Goal: Information Seeking & Learning: Learn about a topic

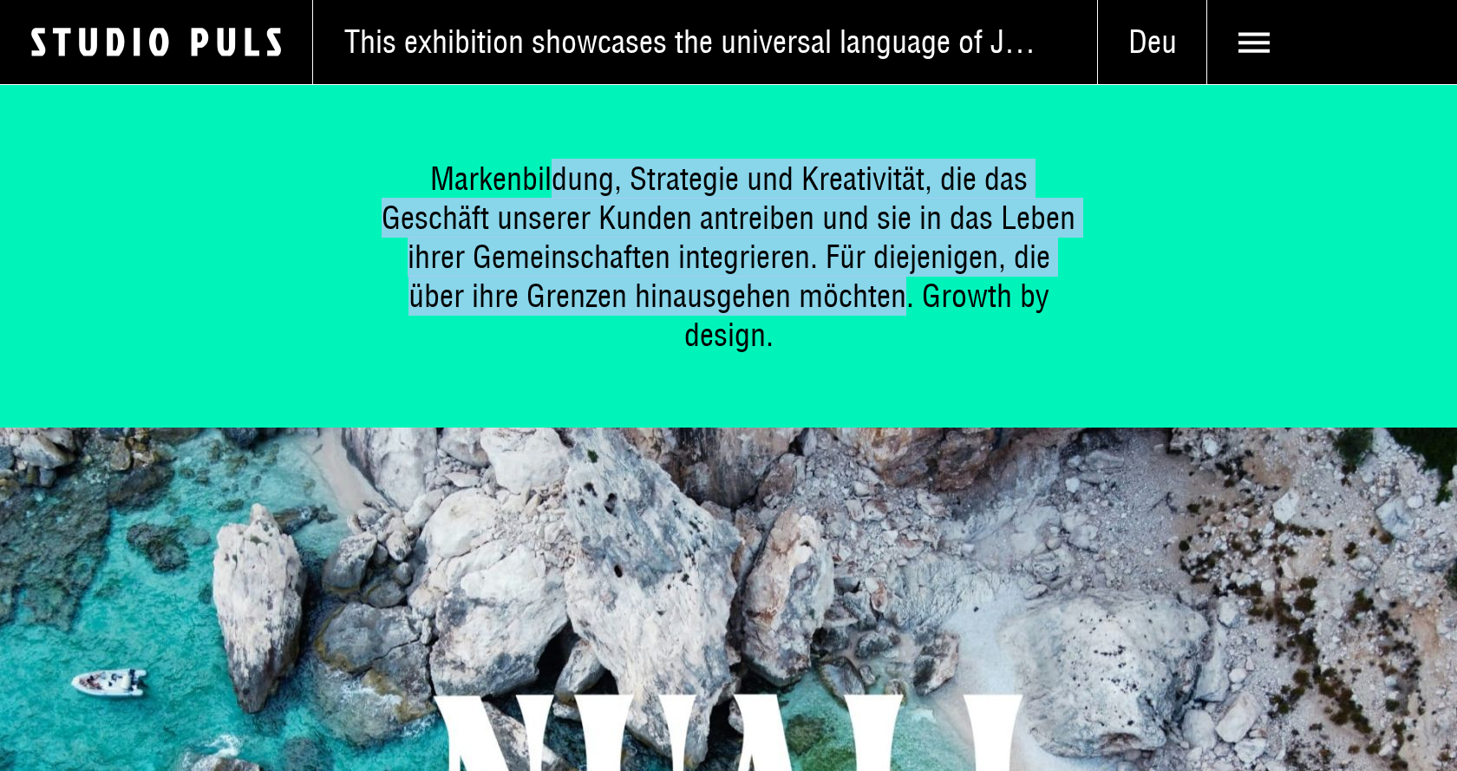
drag, startPoint x: 907, startPoint y: 295, endPoint x: 891, endPoint y: 337, distance: 45.6
click at [904, 320] on div "Markenbildung, Strategie und Kreativität, die das Geschäft unserer Kunden antre…" at bounding box center [728, 256] width 1457 height 344
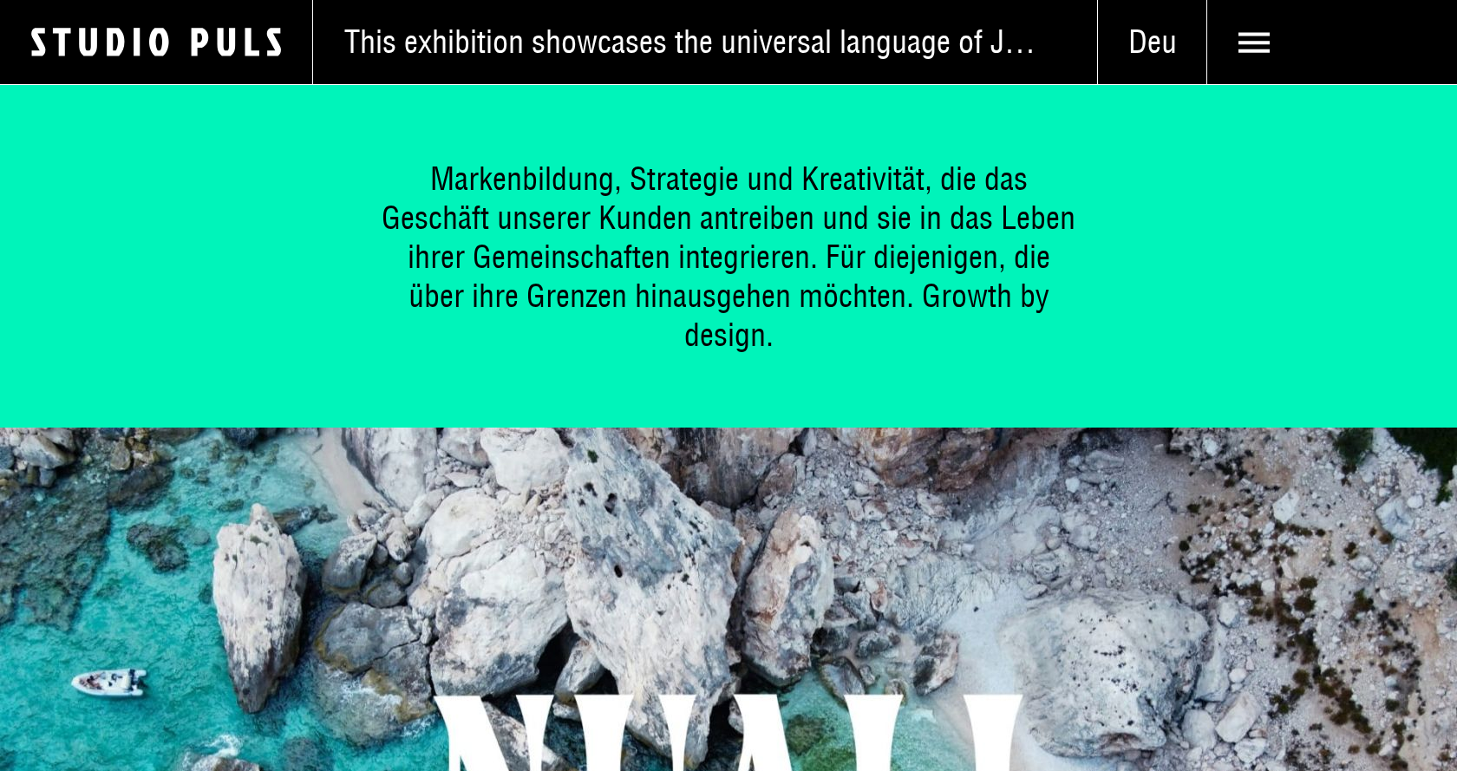
click at [885, 343] on p "Markenbildung, Strategie und Kreativität, die das Geschäft unserer Kunden antre…" at bounding box center [728, 257] width 703 height 195
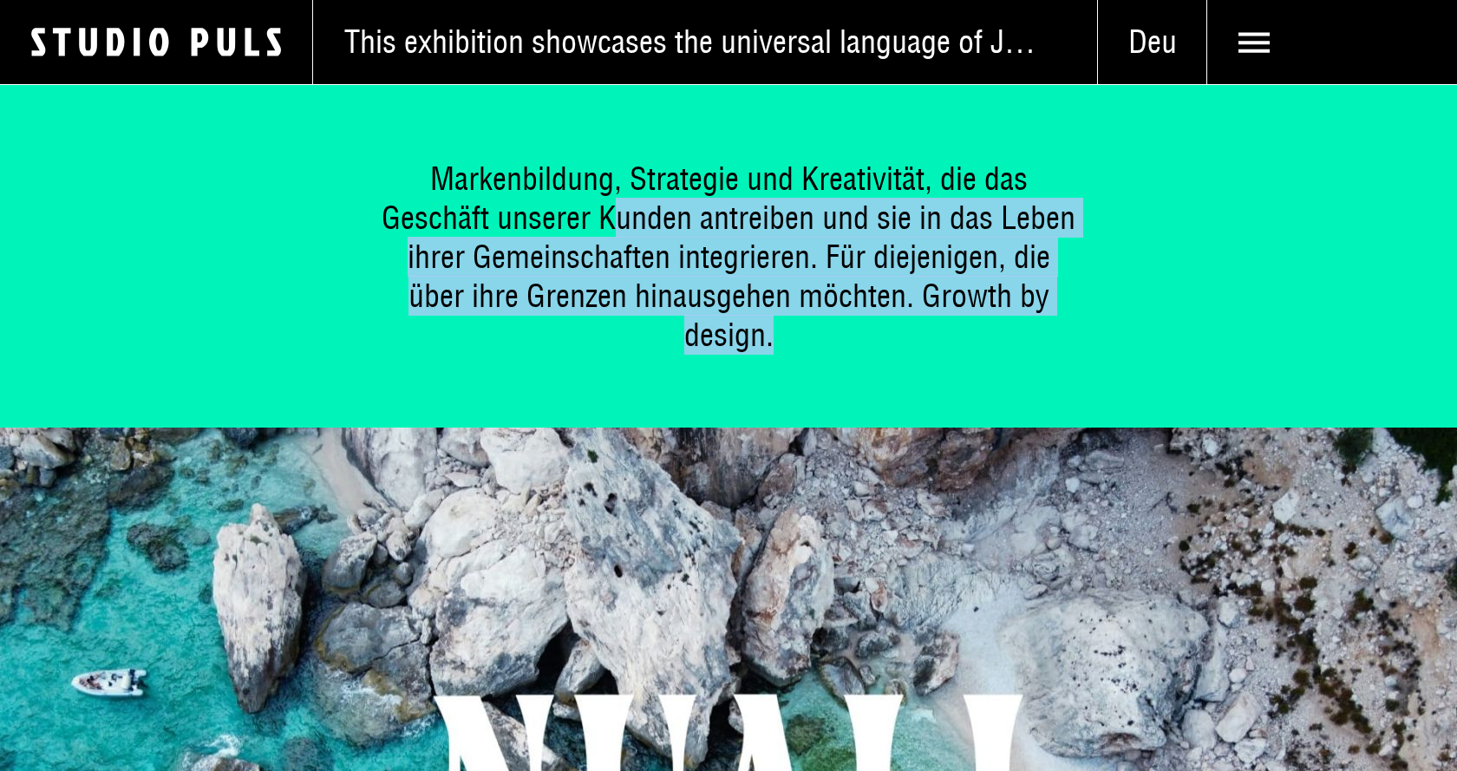
drag, startPoint x: 702, startPoint y: 281, endPoint x: 584, endPoint y: 211, distance: 137.3
click at [584, 211] on div "Markenbildung, Strategie und Kreativität, die das Geschäft unserer Kunden antre…" at bounding box center [728, 256] width 1457 height 344
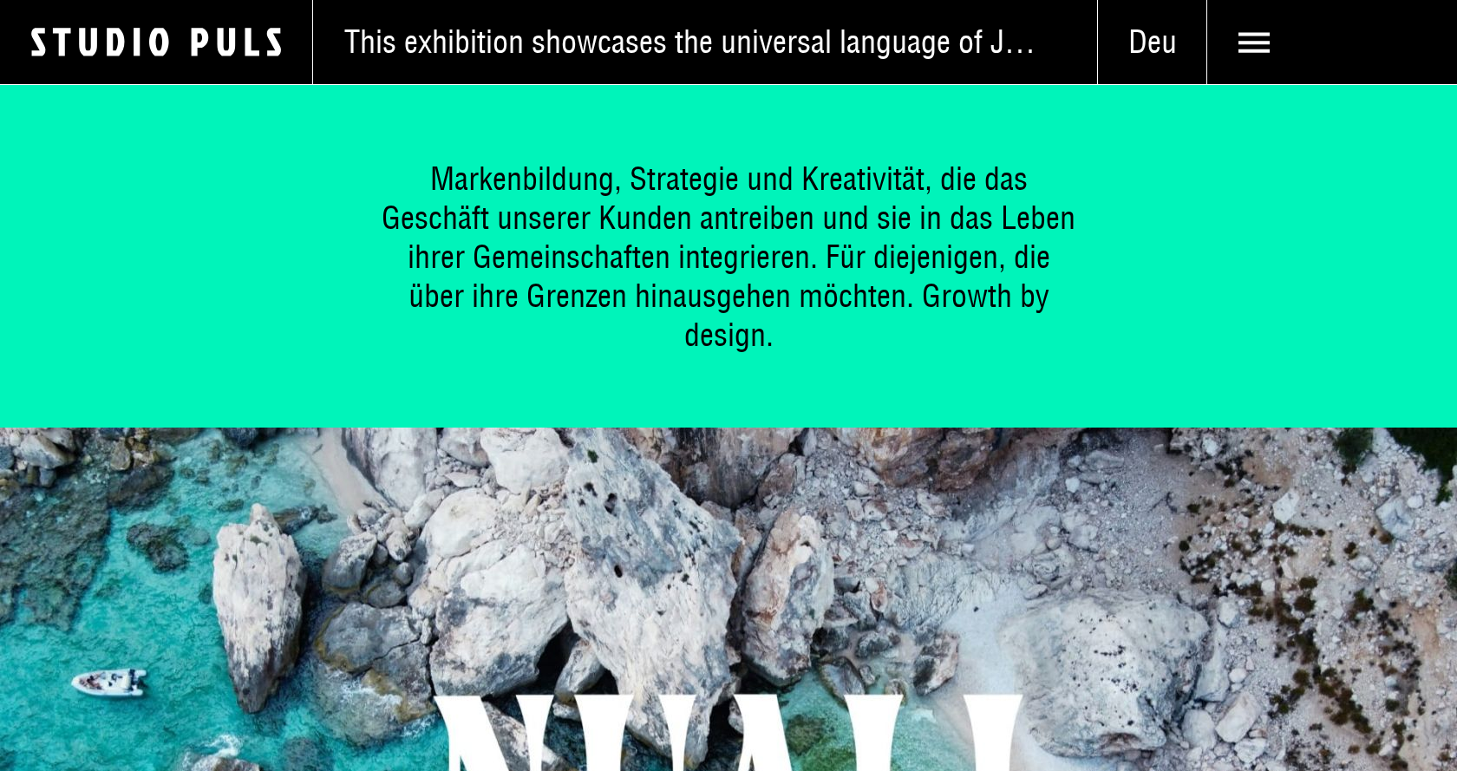
click at [495, 169] on p "Markenbildung, Strategie und Kreativität, die das Geschäft unserer Kunden antre…" at bounding box center [728, 257] width 703 height 195
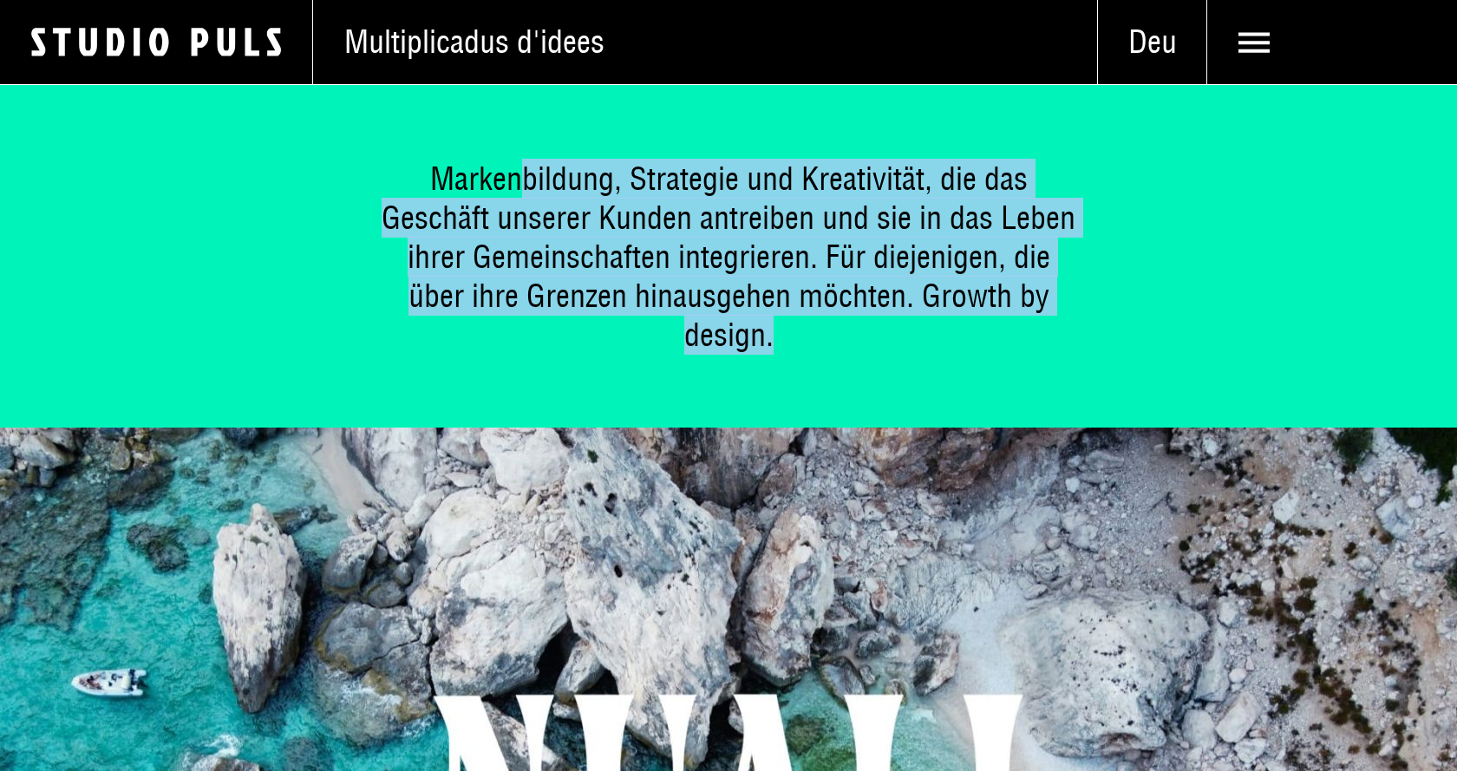
drag, startPoint x: 546, startPoint y: 155, endPoint x: 888, endPoint y: 327, distance: 382.5
click at [888, 327] on p "Markenbildung, Strategie und Kreativität, die das Geschäft unserer Kunden antre…" at bounding box center [728, 257] width 703 height 195
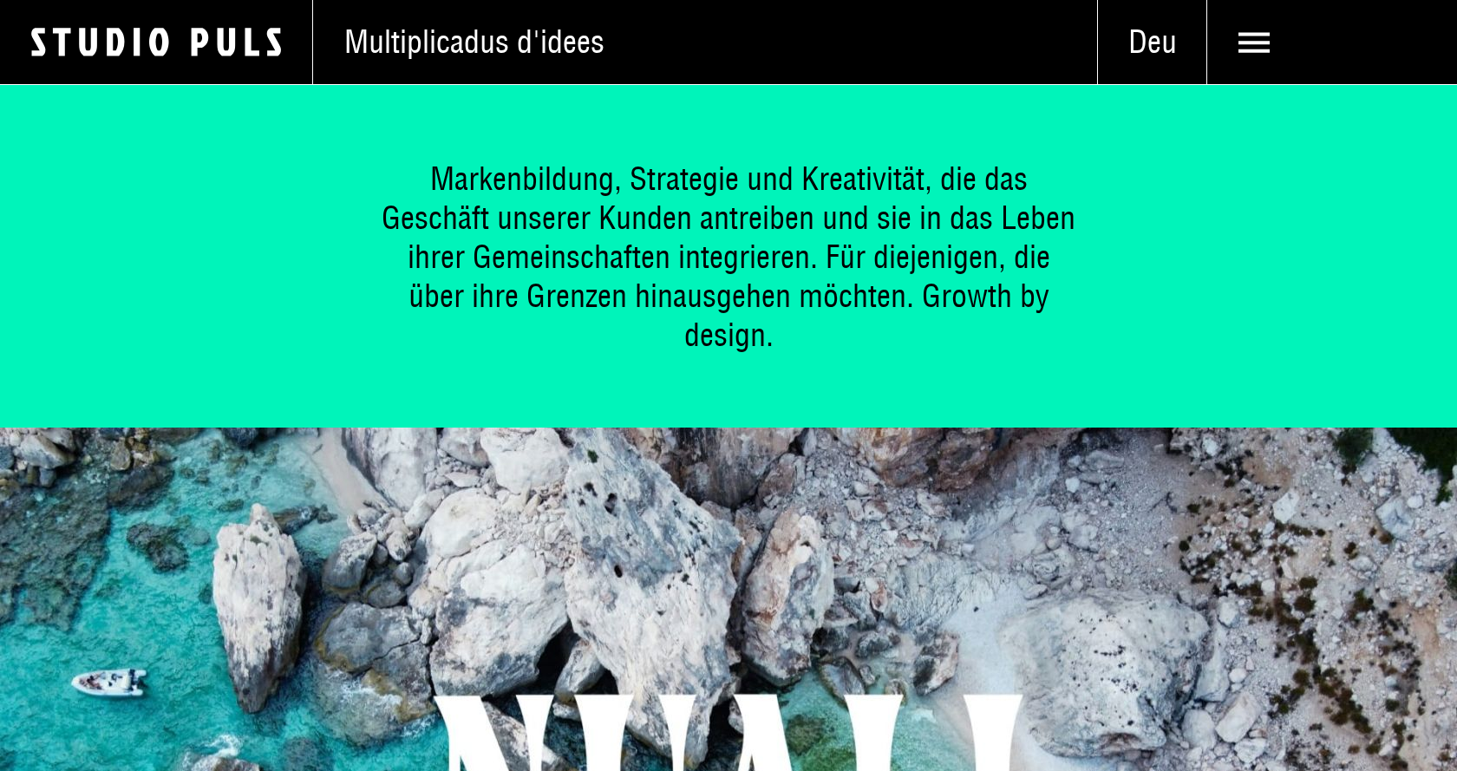
click at [888, 327] on p "Markenbildung, Strategie und Kreativität, die das Geschäft unserer Kunden antre…" at bounding box center [728, 257] width 703 height 195
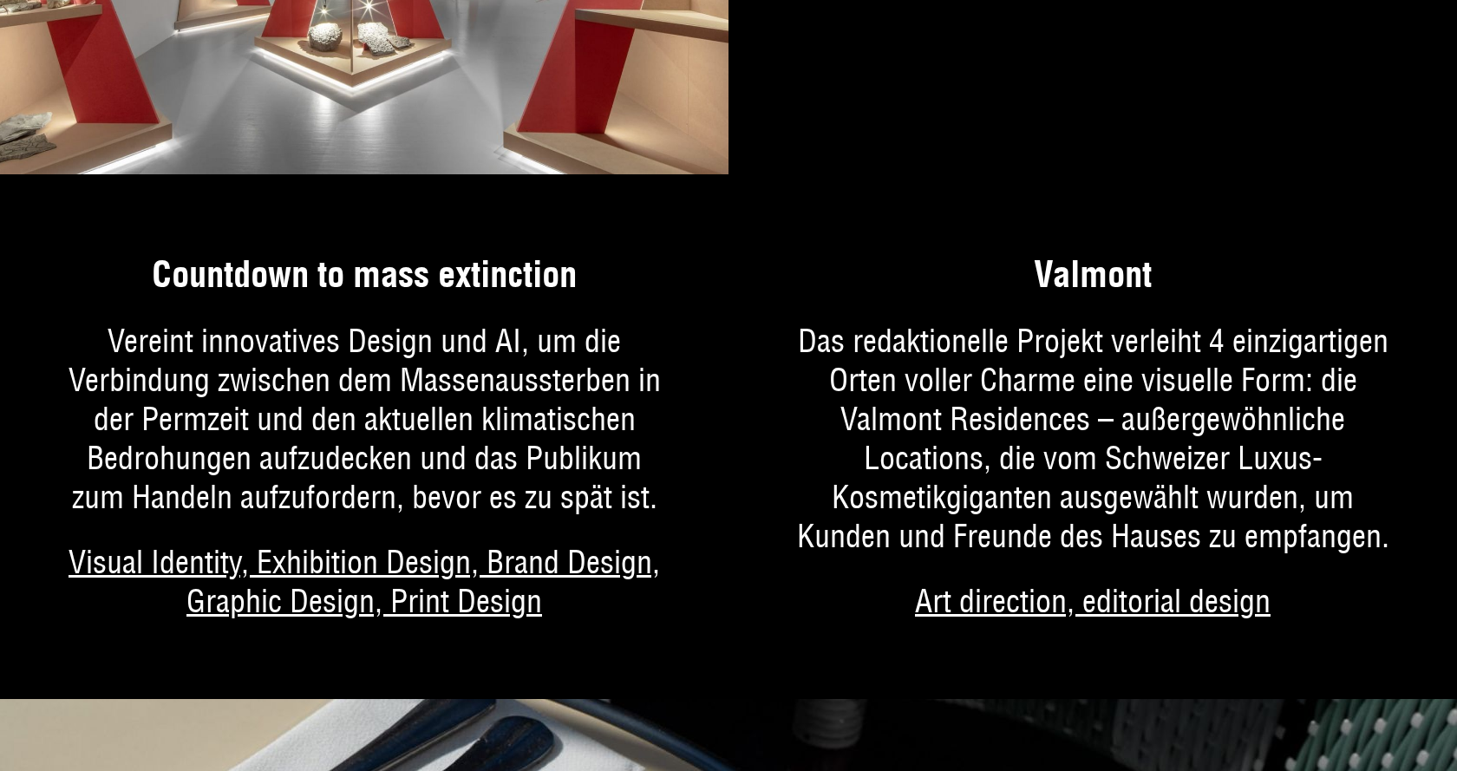
scroll to position [1858, 0]
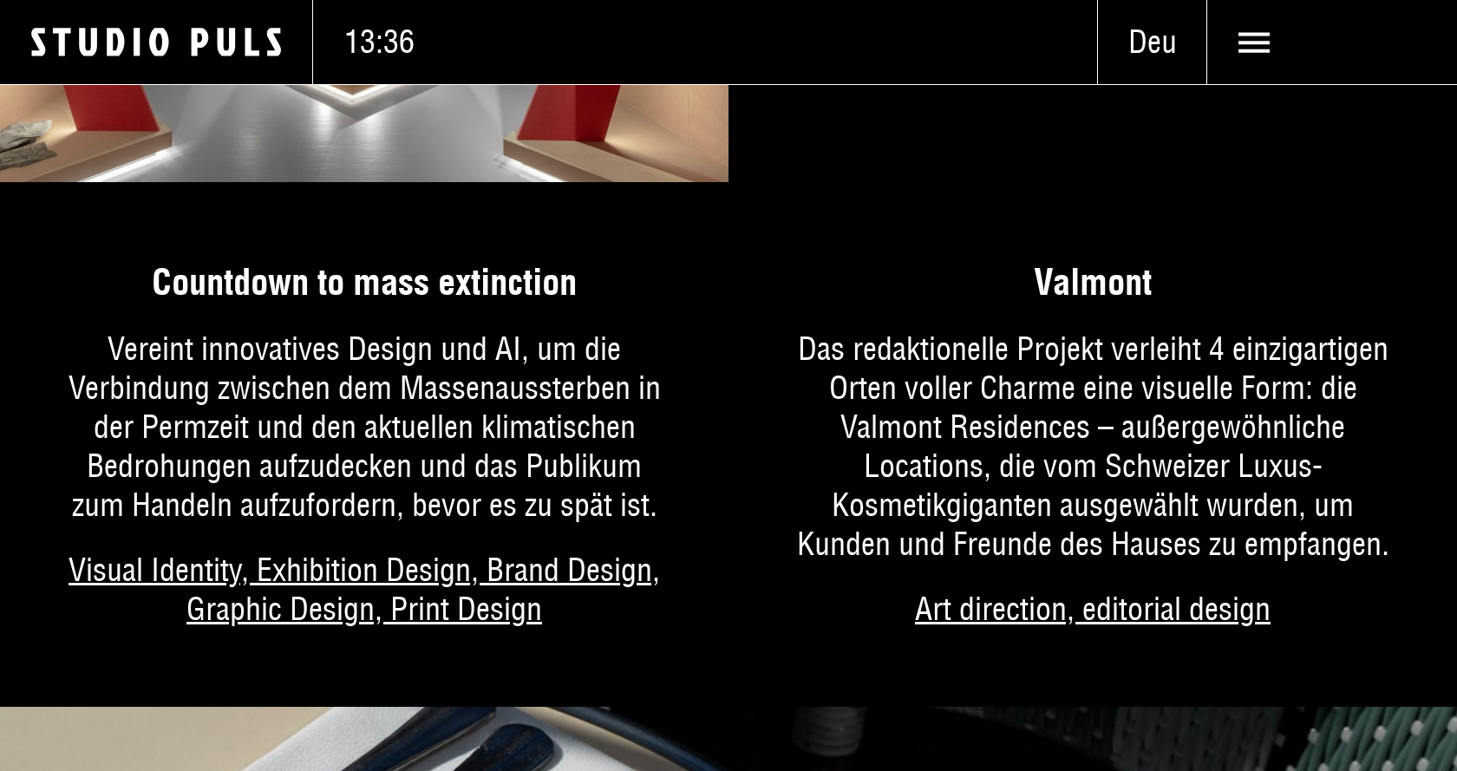
click at [1036, 409] on link "Mehr über das Projekt" at bounding box center [1093, 464] width 729 height 487
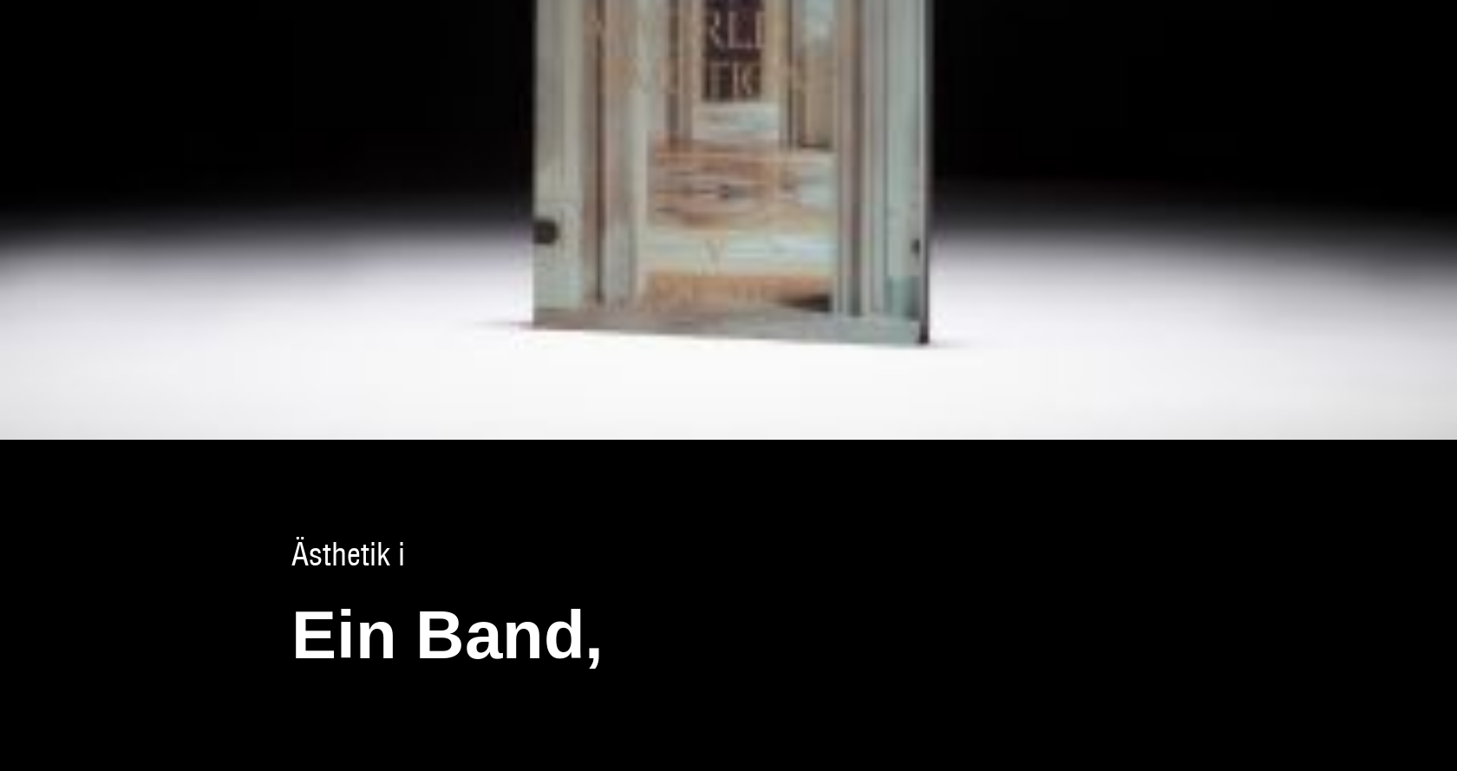
scroll to position [3008, 0]
